Goal: Information Seeking & Learning: Learn about a topic

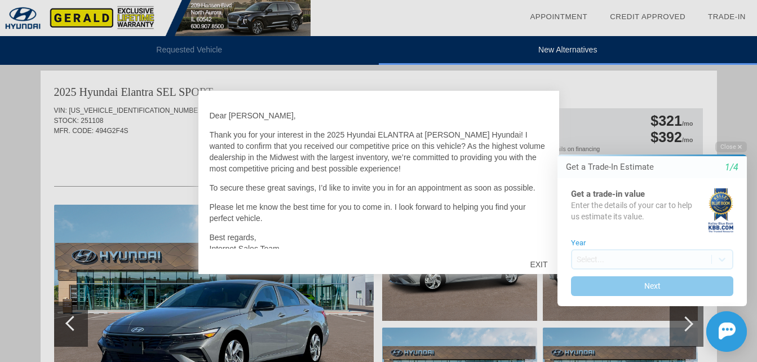
click at [545, 260] on div "Close Get a Trade-In Estimate 1/4 Get a trade-in value Enter the details of you…" at bounding box center [645, 246] width 203 height 210
click at [527, 264] on div "EXIT" at bounding box center [538, 264] width 40 height 34
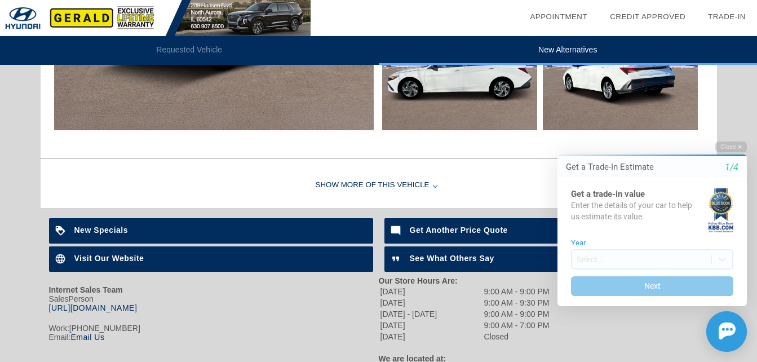
scroll to position [807, 0]
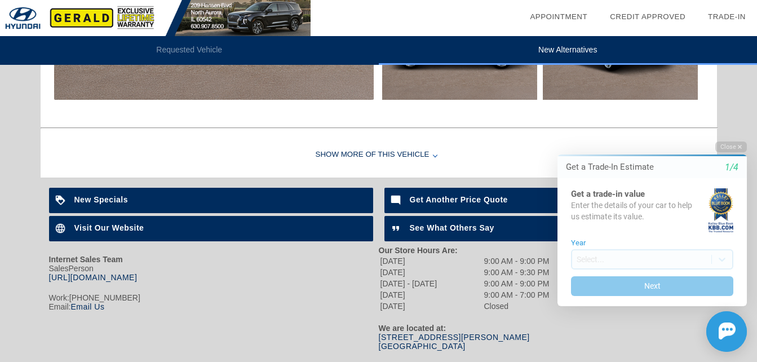
click at [433, 153] on div at bounding box center [435, 154] width 5 height 5
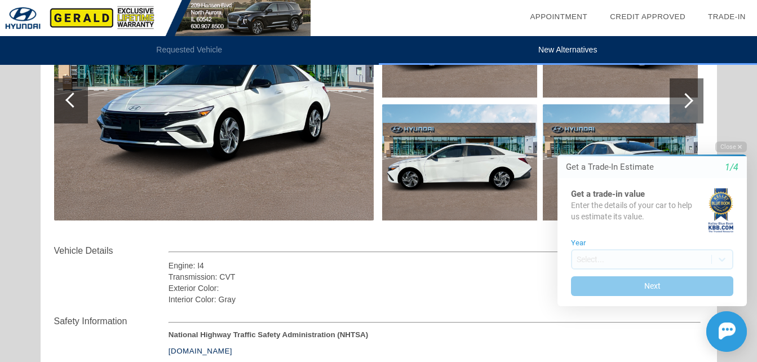
scroll to position [664, 0]
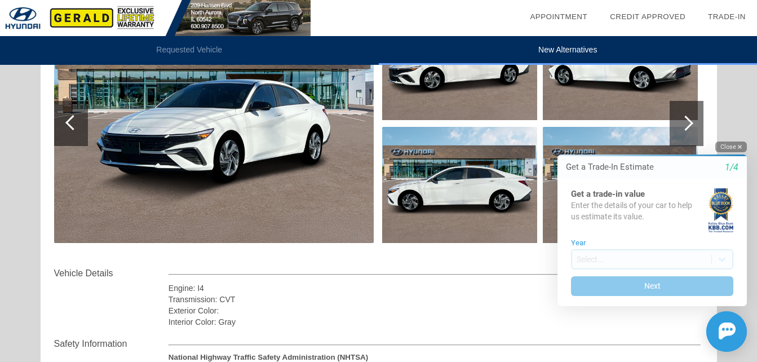
click at [730, 145] on button "Close" at bounding box center [731, 146] width 32 height 11
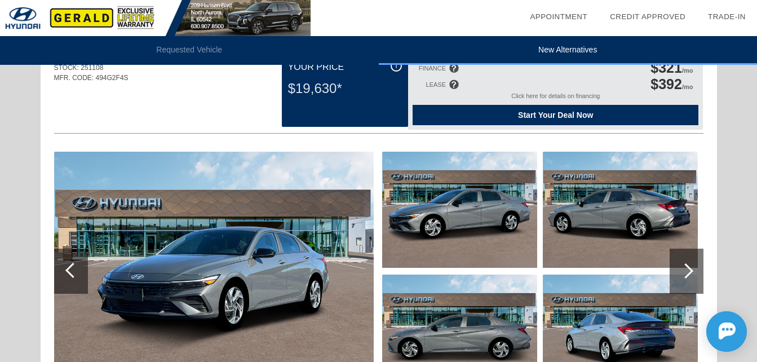
scroll to position [0, 0]
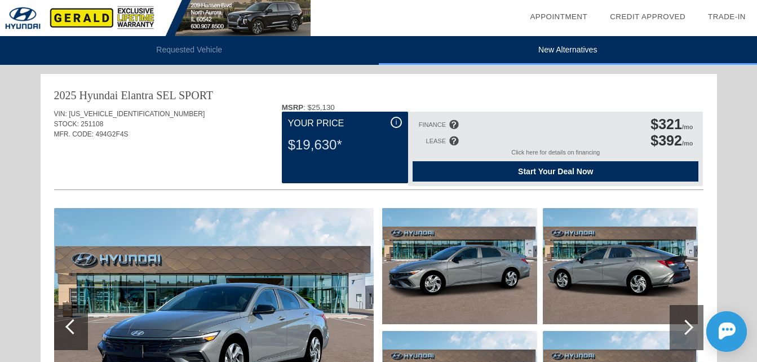
click at [551, 152] on div "Click here for details on financing" at bounding box center [555, 155] width 286 height 12
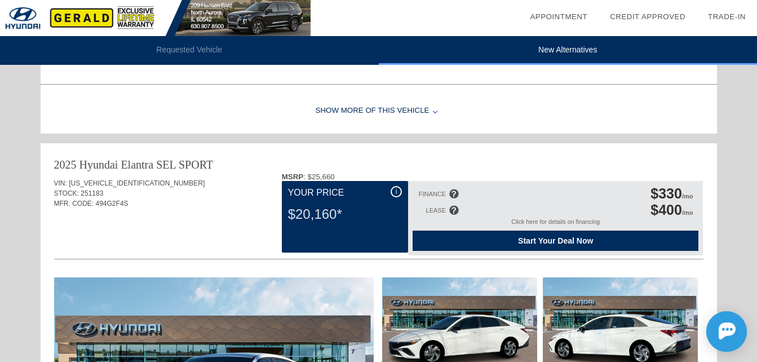
scroll to position [413, 0]
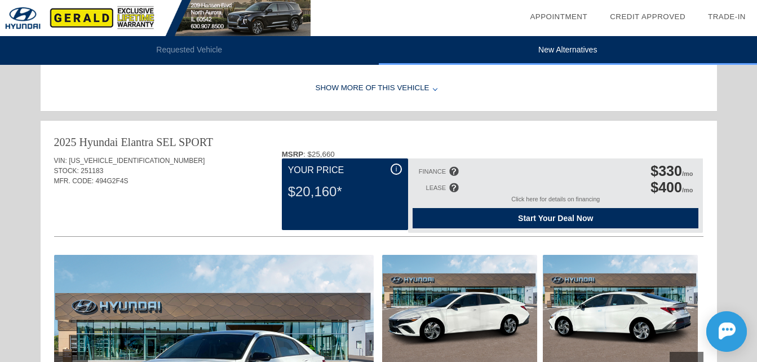
click at [433, 87] on div "Show More of this Vehicle" at bounding box center [379, 88] width 676 height 45
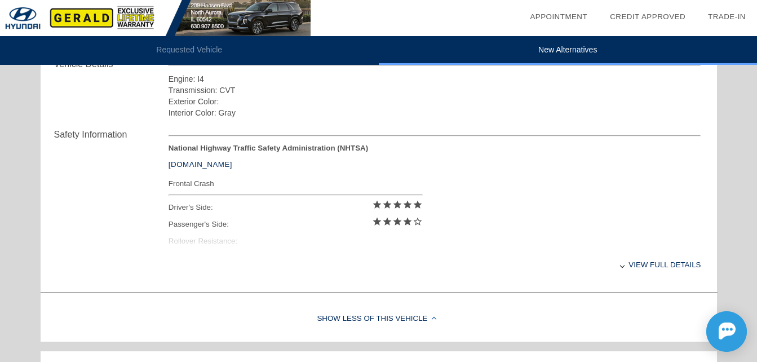
click at [680, 264] on div "View full details" at bounding box center [434, 265] width 532 height 28
click at [680, 264] on div "View less details" at bounding box center [434, 265] width 532 height 28
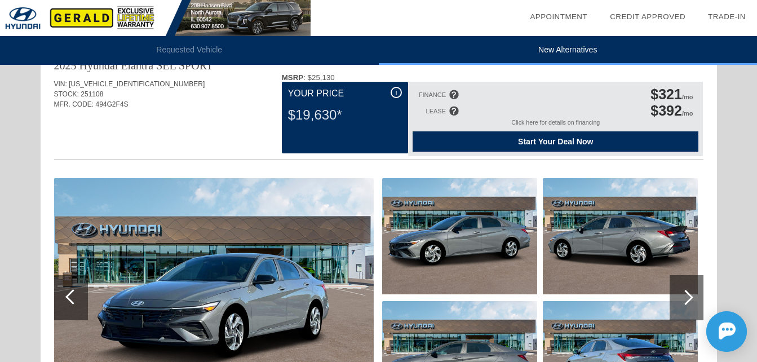
scroll to position [0, 0]
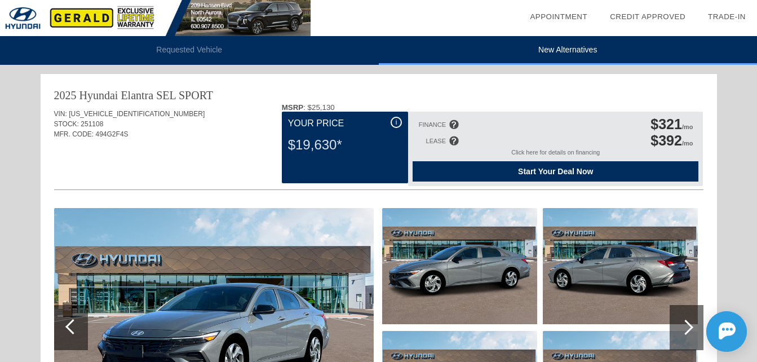
click at [86, 17] on img at bounding box center [155, 18] width 310 height 36
click at [451, 122] on div at bounding box center [453, 124] width 10 height 10
